Goal: Task Accomplishment & Management: Manage account settings

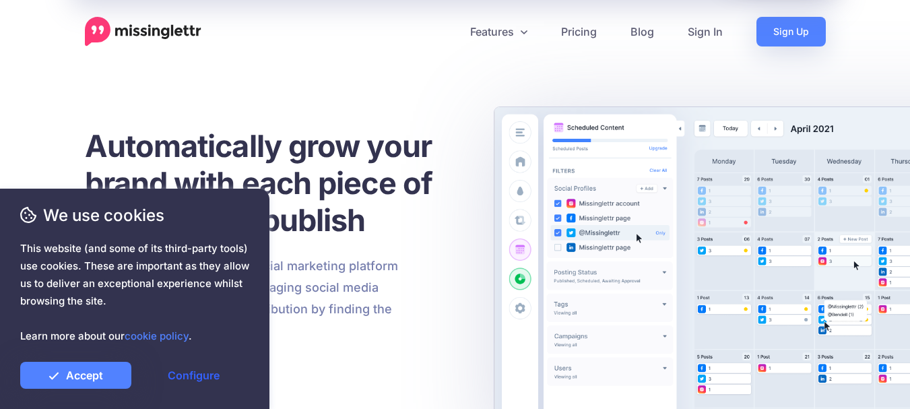
click at [220, 377] on link "Configure" at bounding box center [193, 375] width 111 height 27
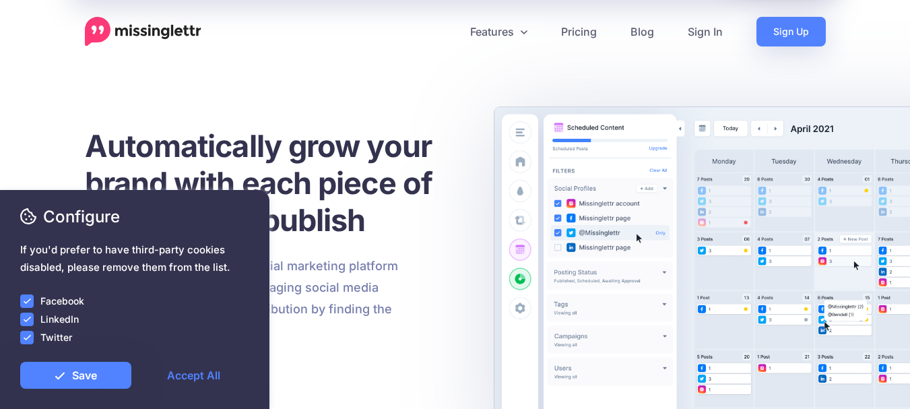
click at [28, 335] on ins at bounding box center [26, 337] width 13 height 13
click at [26, 317] on ins at bounding box center [26, 319] width 13 height 13
click at [23, 297] on ins at bounding box center [26, 300] width 13 height 13
click at [73, 370] on link "Save" at bounding box center [75, 375] width 111 height 27
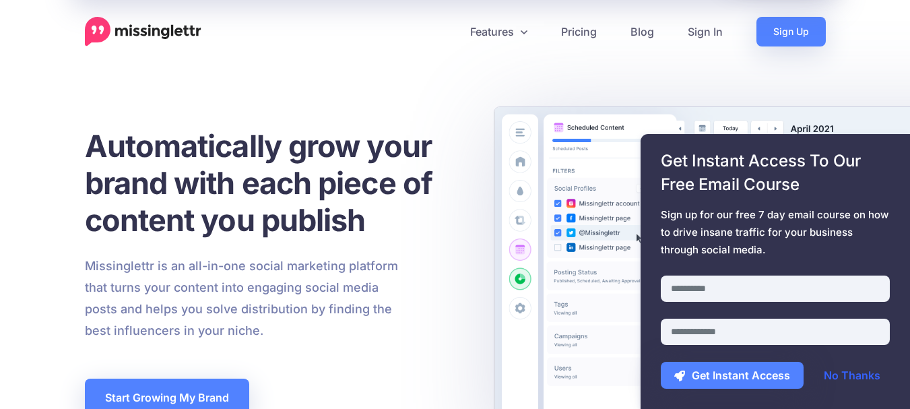
click at [834, 371] on link "No Thanks" at bounding box center [853, 375] width 84 height 27
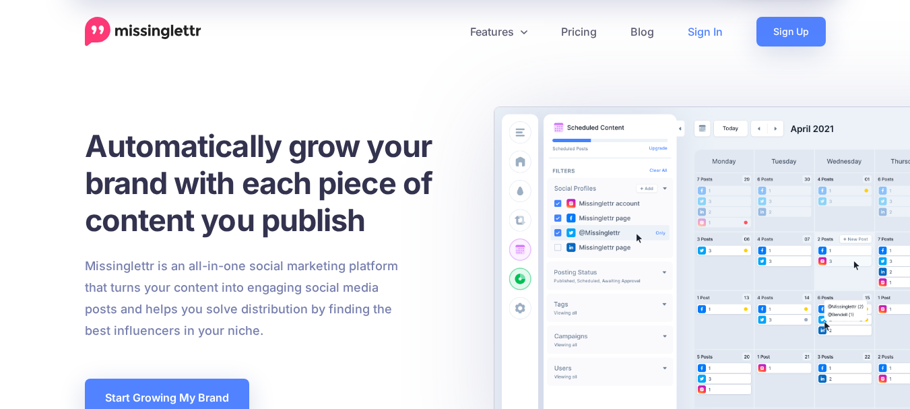
click at [700, 43] on link "Sign In" at bounding box center [705, 32] width 69 height 30
